Goal: Transaction & Acquisition: Purchase product/service

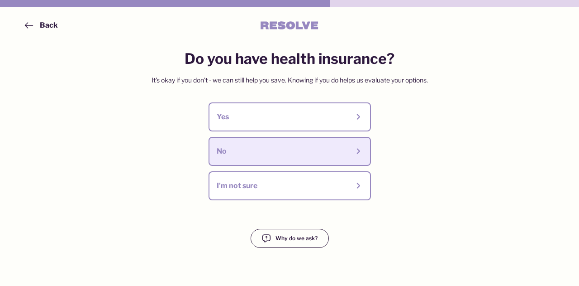
click at [269, 160] on button "No" at bounding box center [290, 151] width 162 height 29
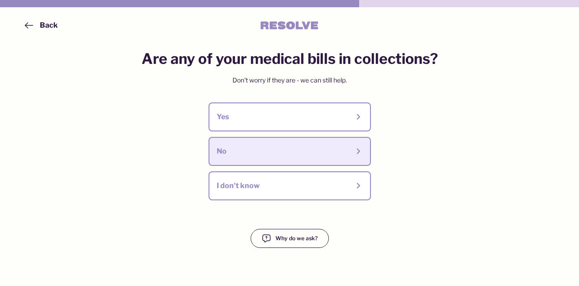
click at [285, 155] on div "No" at bounding box center [283, 151] width 133 height 10
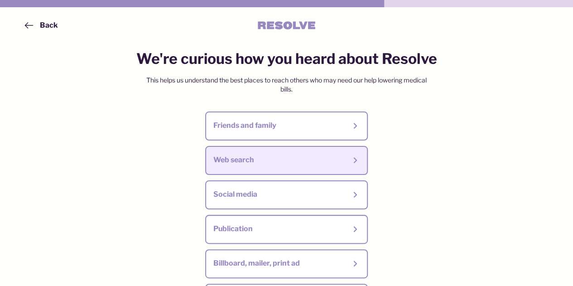
click at [270, 154] on div "Web search" at bounding box center [286, 160] width 146 height 13
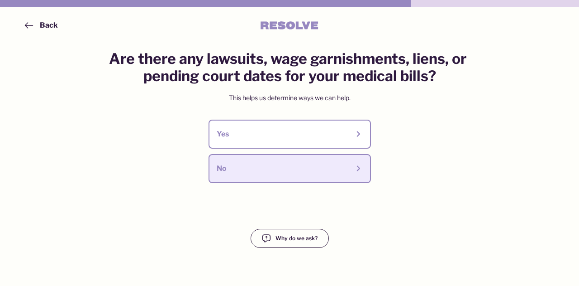
click at [268, 163] on div "No" at bounding box center [290, 168] width 146 height 13
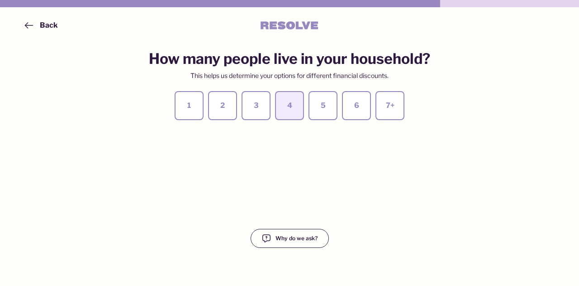
click at [291, 109] on div "4" at bounding box center [289, 105] width 13 height 10
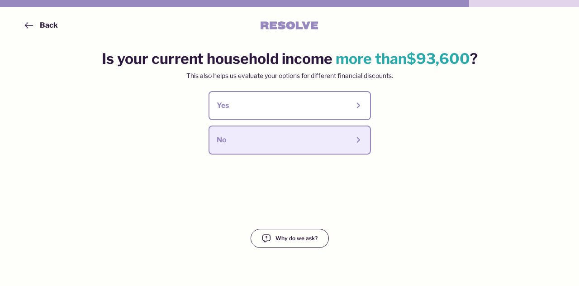
click at [297, 138] on div "No" at bounding box center [283, 140] width 133 height 10
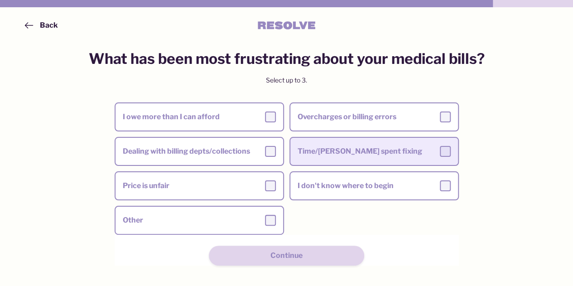
click at [297, 148] on div "Time/Effort spent fixing" at bounding box center [373, 151] width 153 height 11
click at [0, 0] on input "Time/Effort spent fixing" at bounding box center [0, 0] width 0 height 0
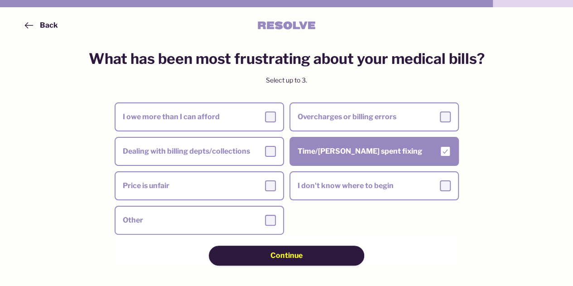
click at [274, 248] on button "Continue" at bounding box center [286, 255] width 155 height 20
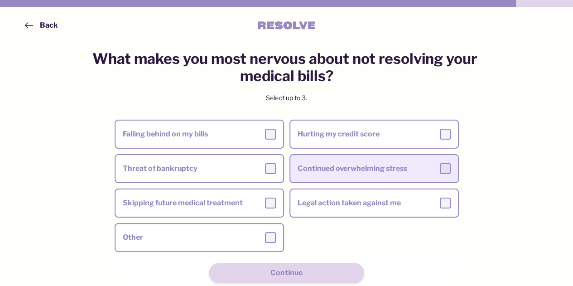
click at [325, 172] on div "Continued overwhelming stress" at bounding box center [373, 168] width 153 height 11
click at [0, 0] on input "Continued overwhelming stress" at bounding box center [0, 0] width 0 height 0
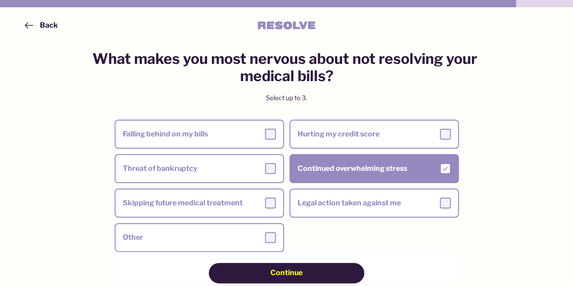
click at [290, 271] on span "Continue" at bounding box center [286, 272] width 32 height 10
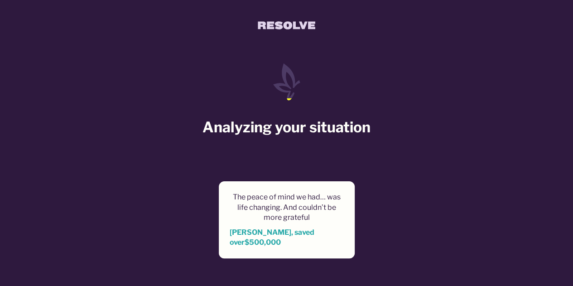
scroll to position [32, 0]
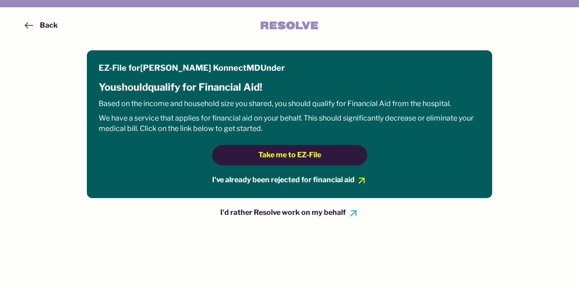
click at [295, 157] on span "Take me to EZ-File" at bounding box center [289, 155] width 63 height 10
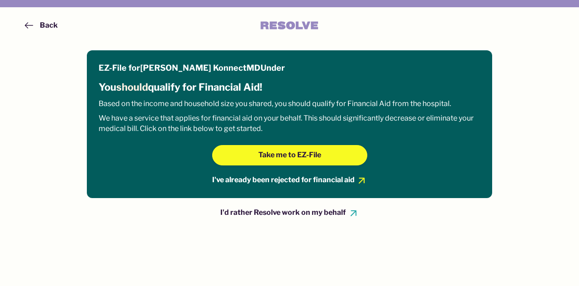
click at [239, 210] on div "I'd rather Resolve work on my behalf" at bounding box center [282, 212] width 125 height 10
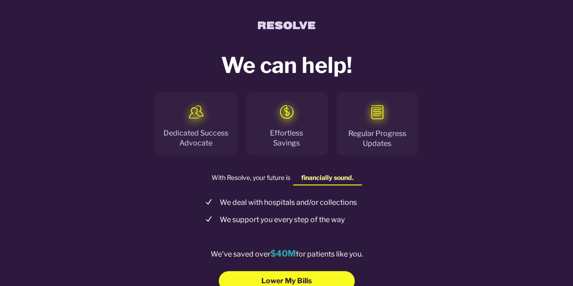
scroll to position [43, 0]
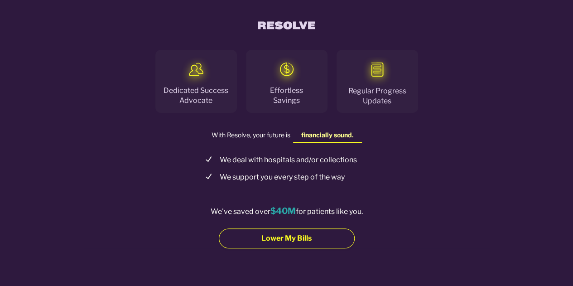
click at [248, 238] on button "Lower My Bills" at bounding box center [287, 238] width 136 height 20
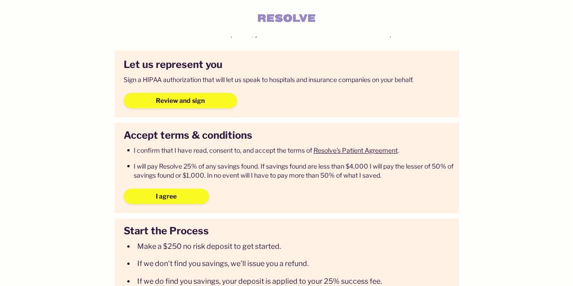
scroll to position [41, 0]
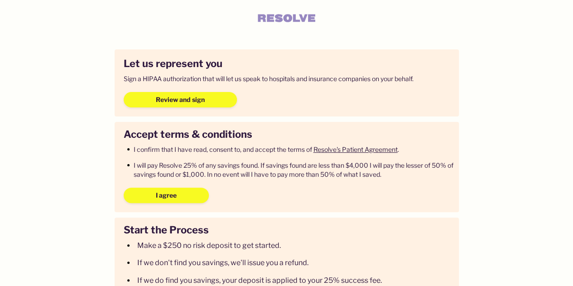
click at [330, 152] on link "Resolve's Patient Agreement" at bounding box center [355, 149] width 84 height 8
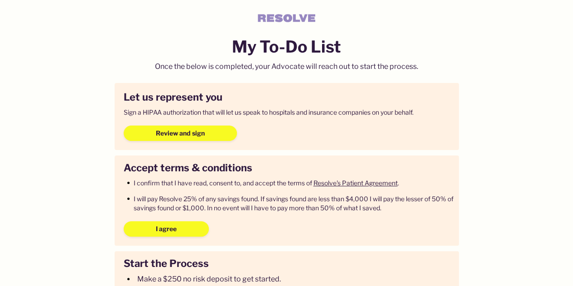
scroll to position [0, 0]
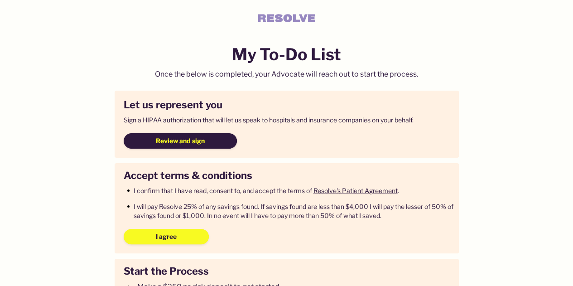
click at [202, 141] on span "Review and sign" at bounding box center [180, 140] width 49 height 9
